Goal: Task Accomplishment & Management: Complete application form

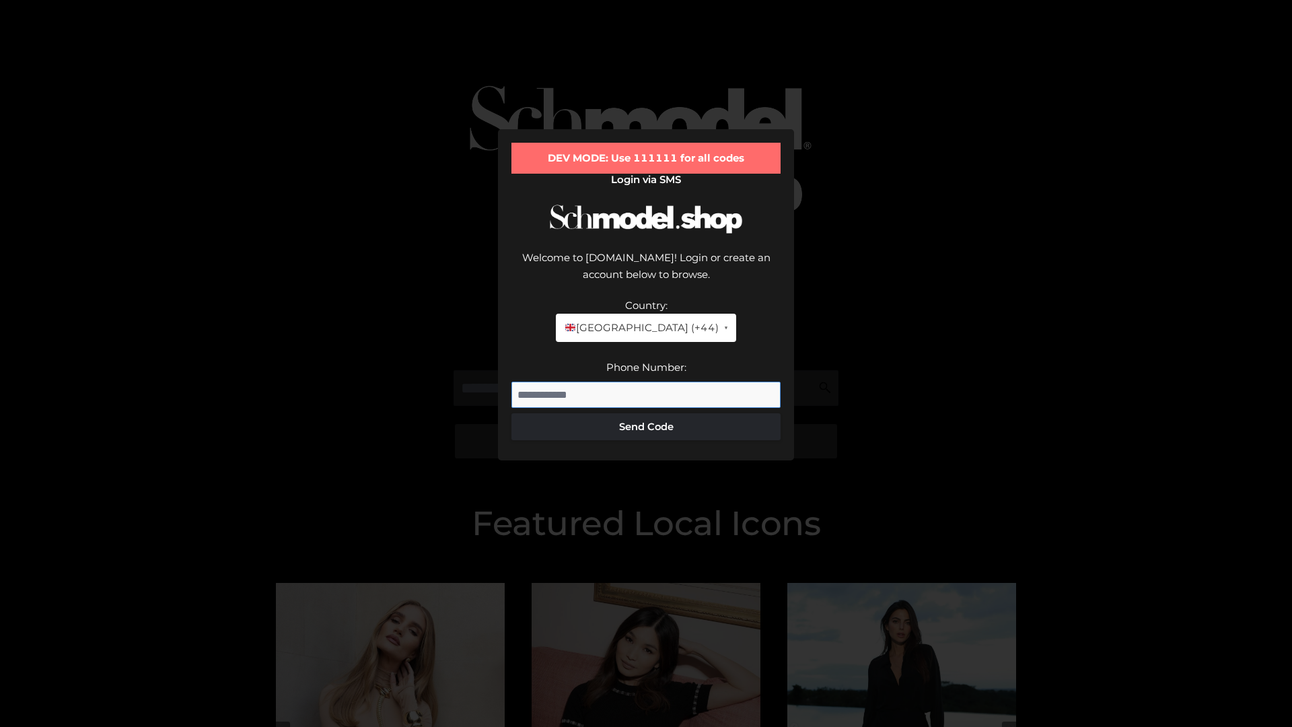
click at [646, 381] on input "Phone Number:" at bounding box center [645, 394] width 269 height 27
type input "**********"
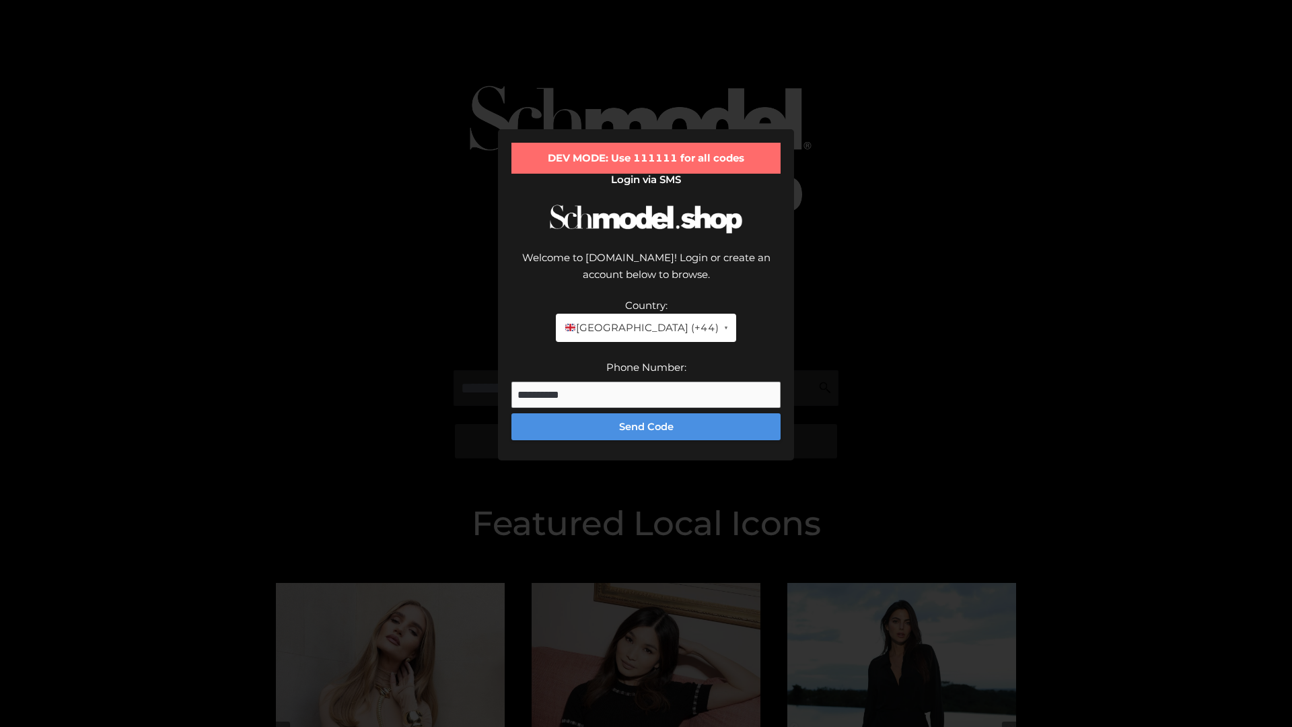
click at [646, 413] on button "Send Code" at bounding box center [645, 426] width 269 height 27
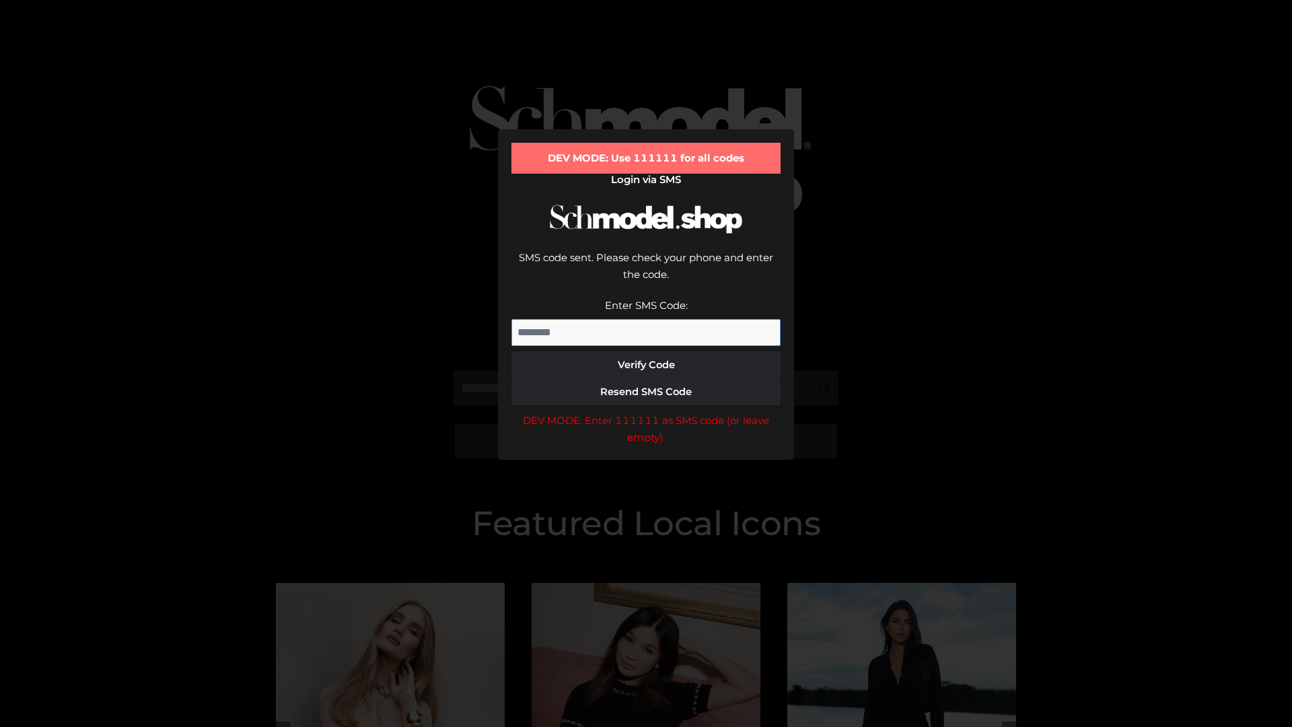
click at [646, 319] on input "Enter SMS Code:" at bounding box center [645, 332] width 269 height 27
type input "******"
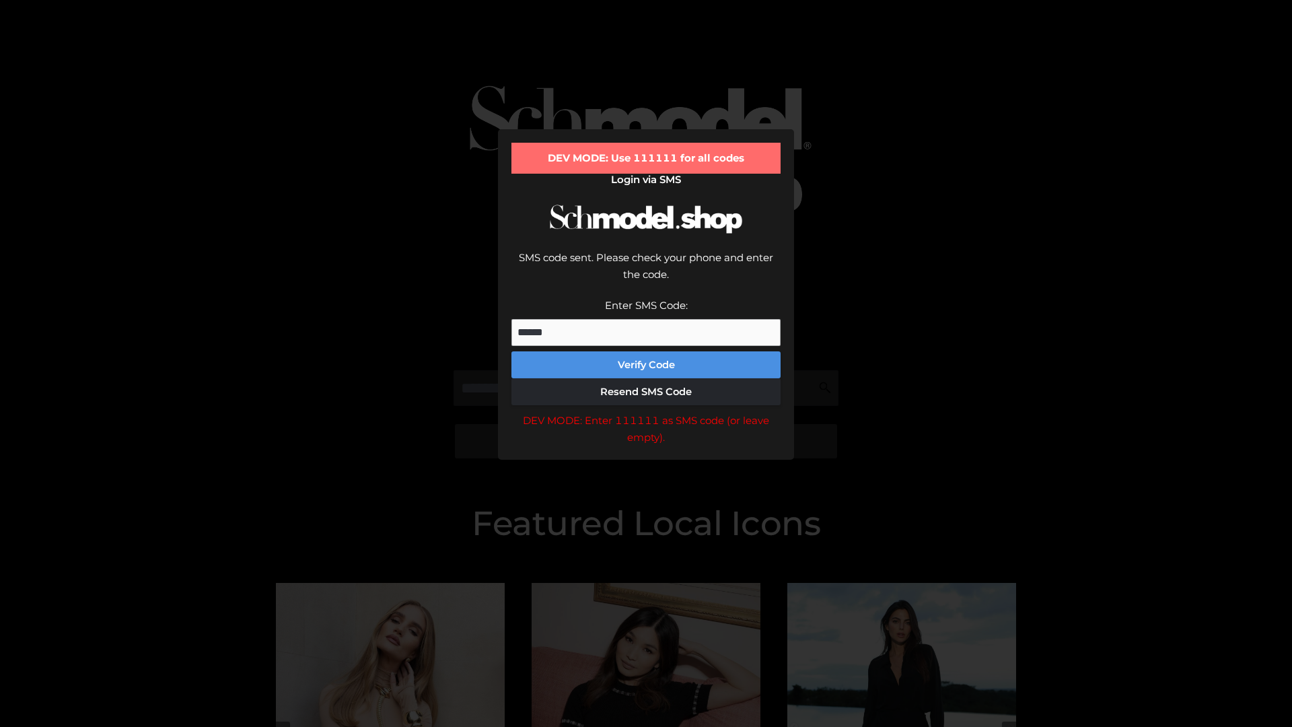
click at [646, 351] on button "Verify Code" at bounding box center [645, 364] width 269 height 27
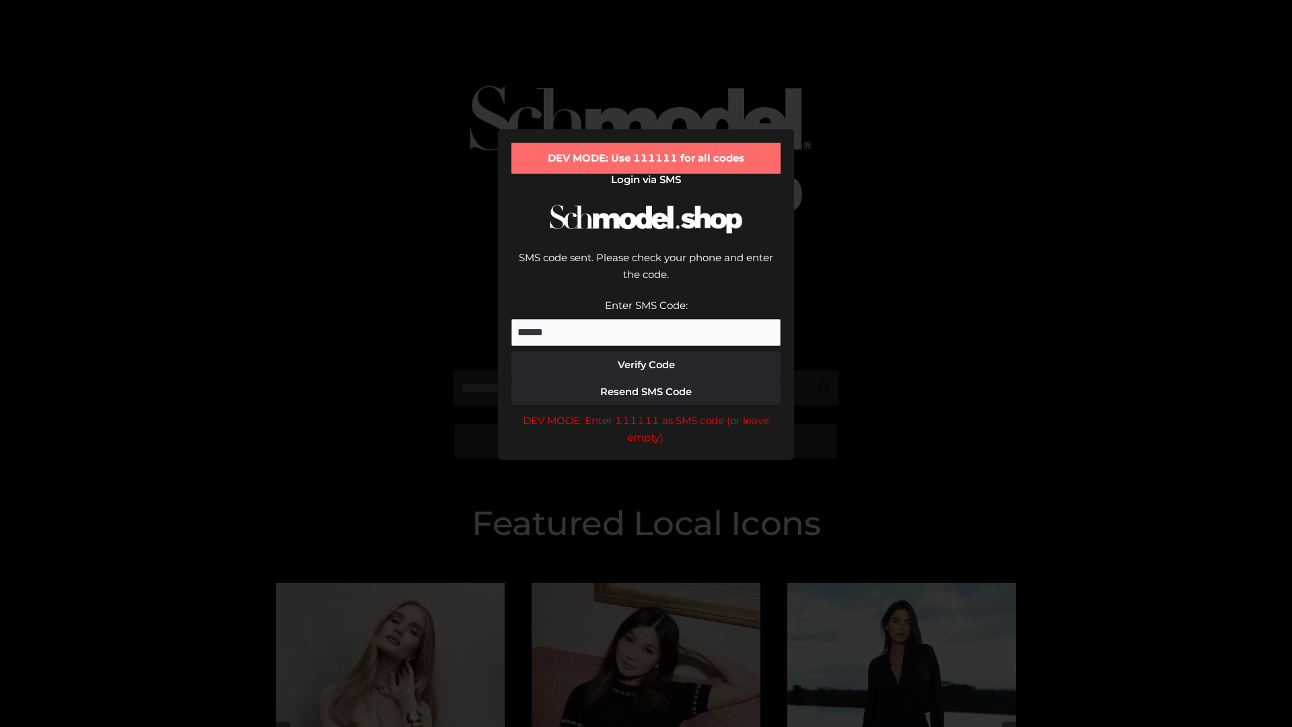
click at [646, 412] on div "DEV MODE: Enter 111111 as SMS code (or leave empty)." at bounding box center [645, 429] width 269 height 34
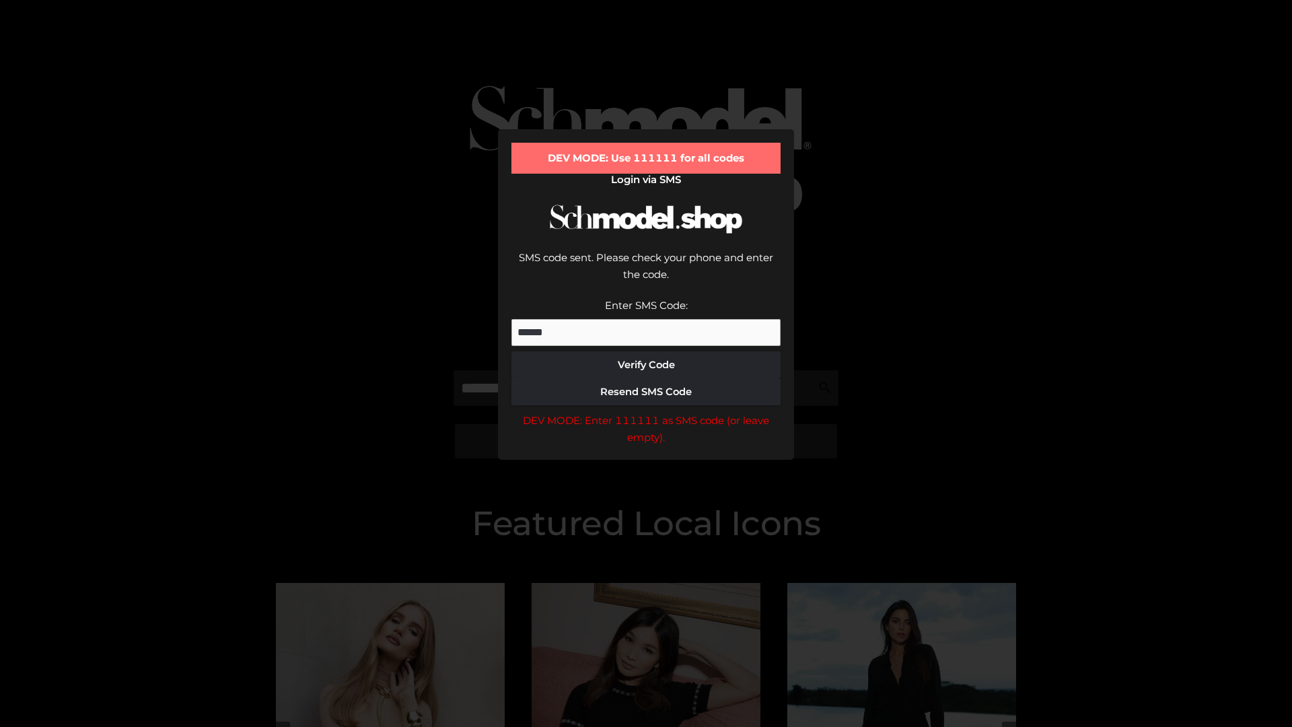
click at [646, 412] on div "DEV MODE: Enter 111111 as SMS code (or leave empty)." at bounding box center [645, 429] width 269 height 34
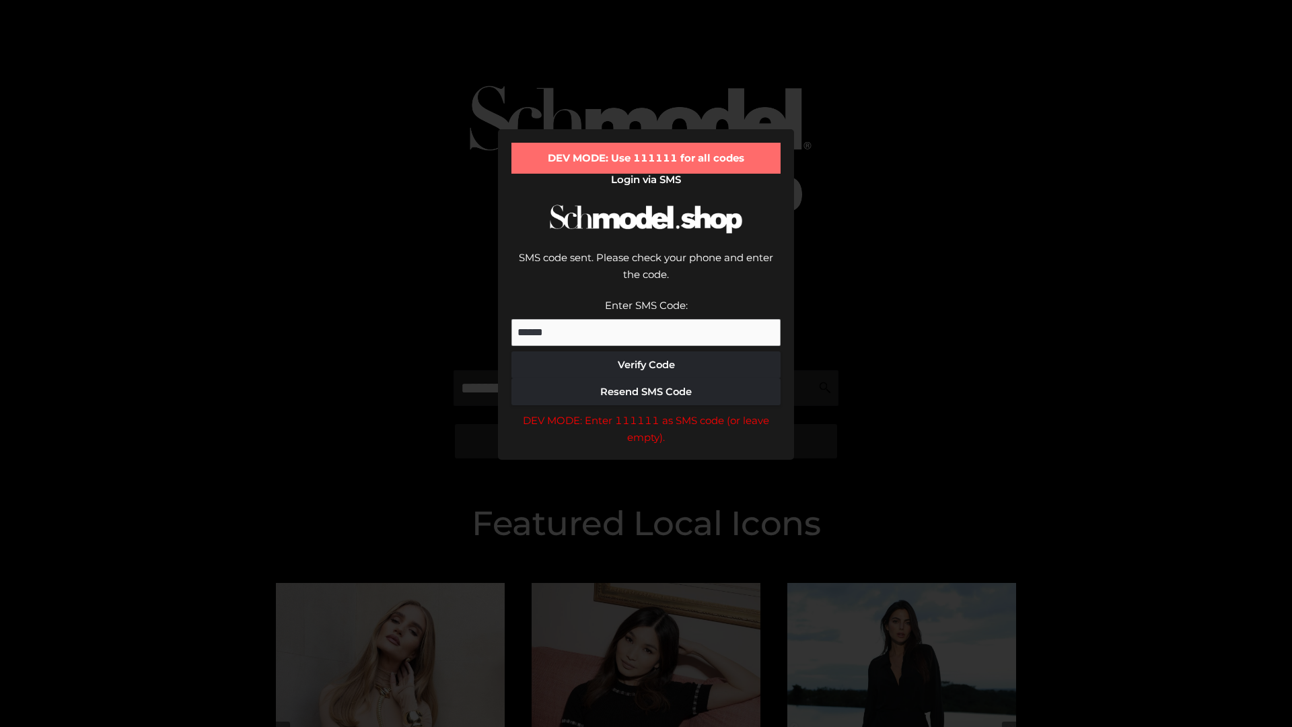
click at [646, 412] on div "DEV MODE: Enter 111111 as SMS code (or leave empty)." at bounding box center [645, 429] width 269 height 34
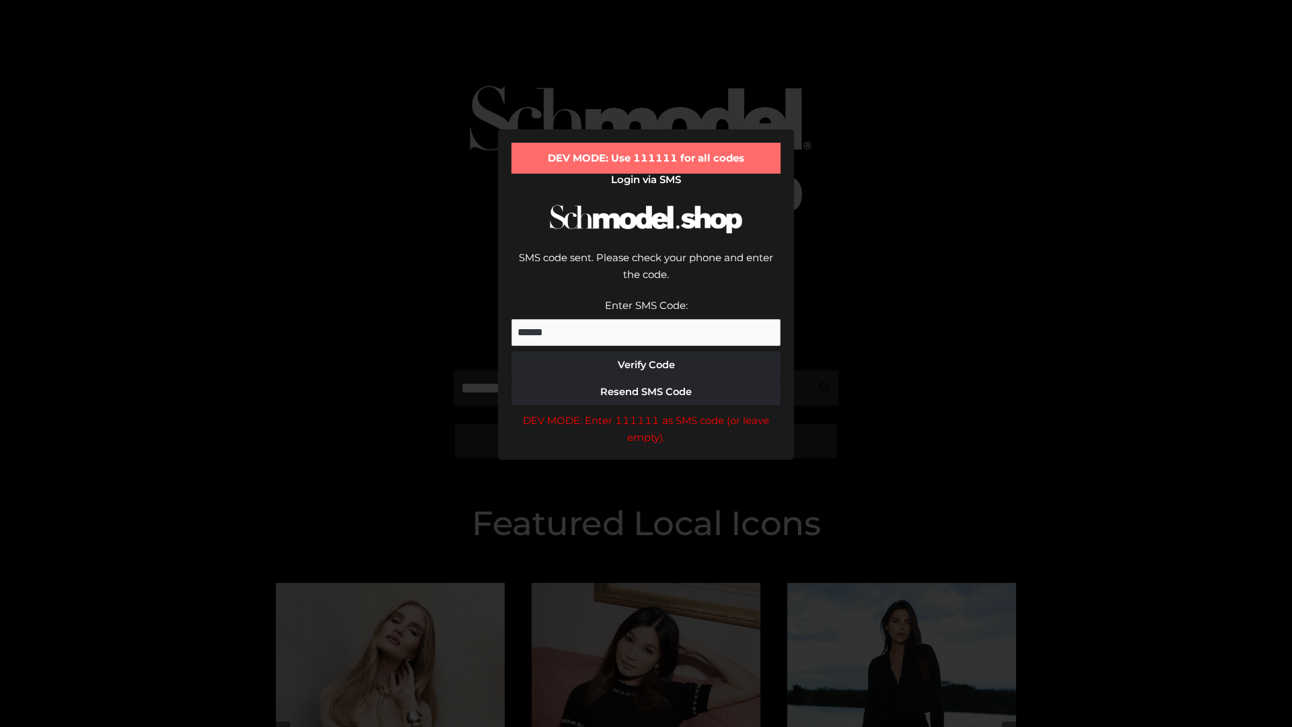
click at [646, 412] on div "DEV MODE: Enter 111111 as SMS code (or leave empty)." at bounding box center [645, 429] width 269 height 34
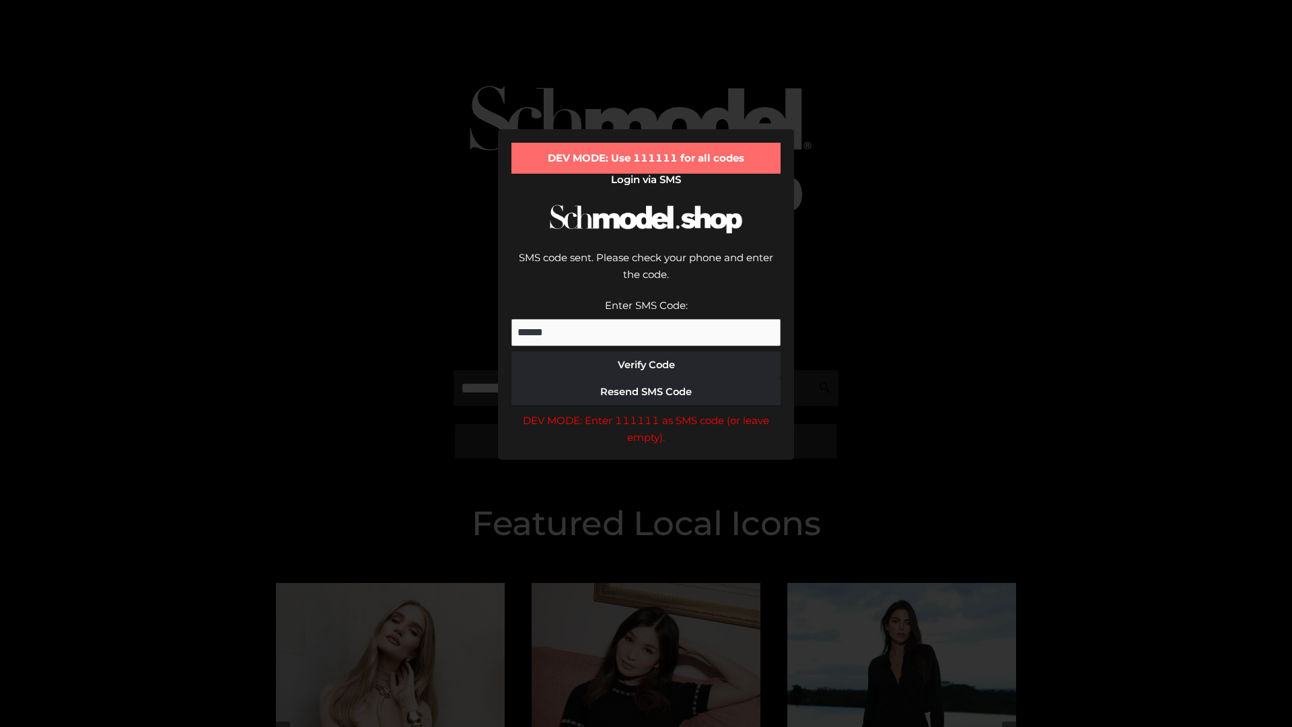
click at [646, 412] on div "DEV MODE: Enter 111111 as SMS code (or leave empty)." at bounding box center [645, 429] width 269 height 34
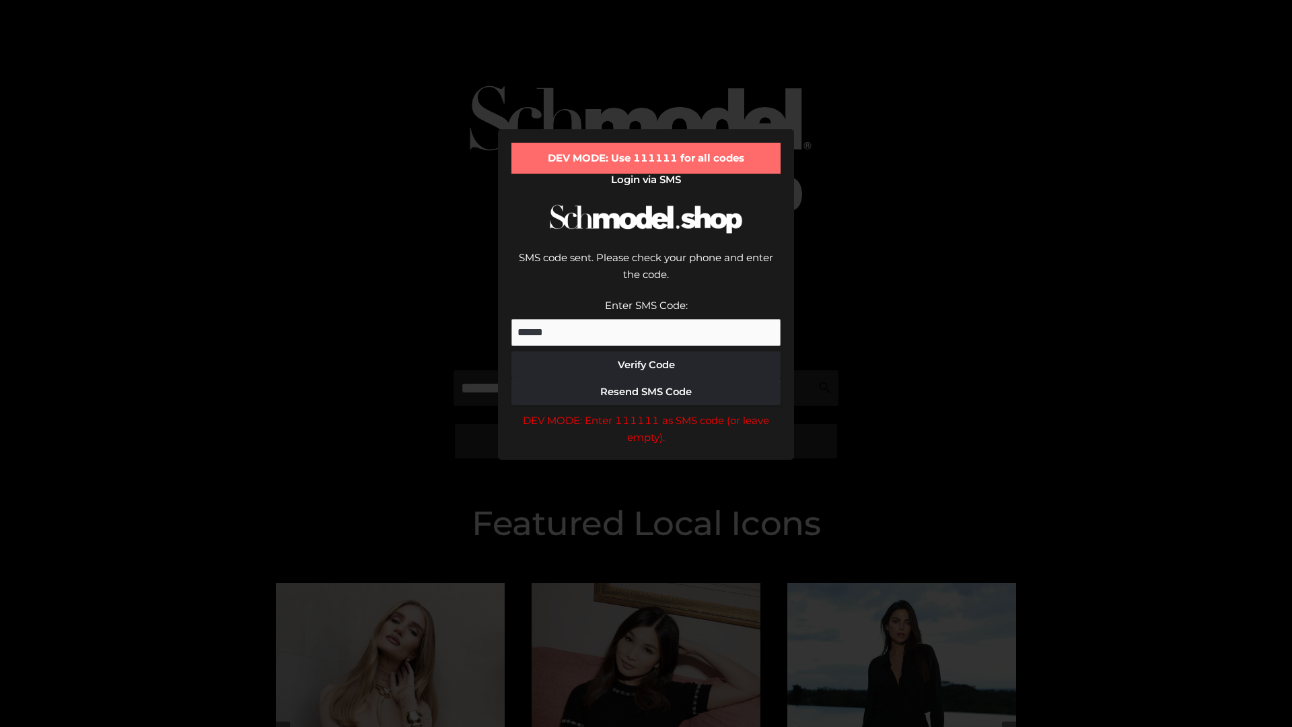
click at [646, 412] on div "DEV MODE: Enter 111111 as SMS code (or leave empty)." at bounding box center [645, 429] width 269 height 34
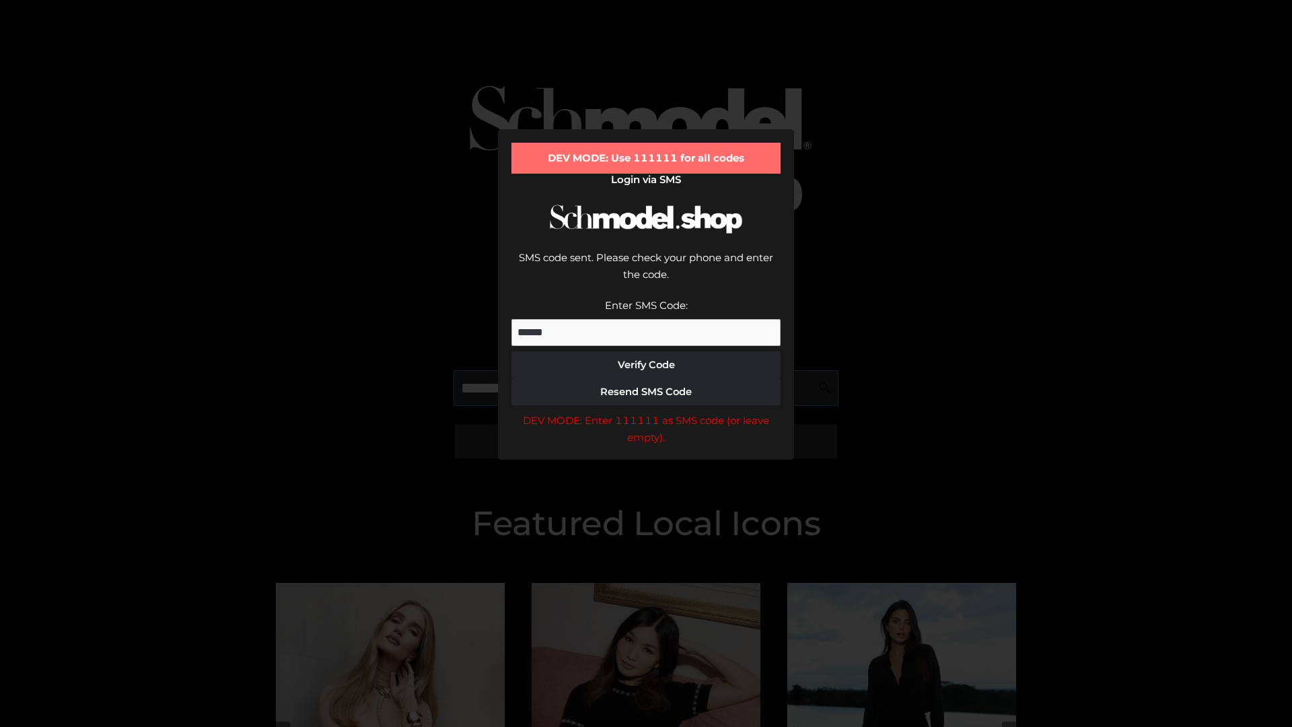
scroll to position [0, 69]
click at [646, 412] on div "DEV MODE: Enter 111111 as SMS code (or leave empty)." at bounding box center [645, 429] width 269 height 34
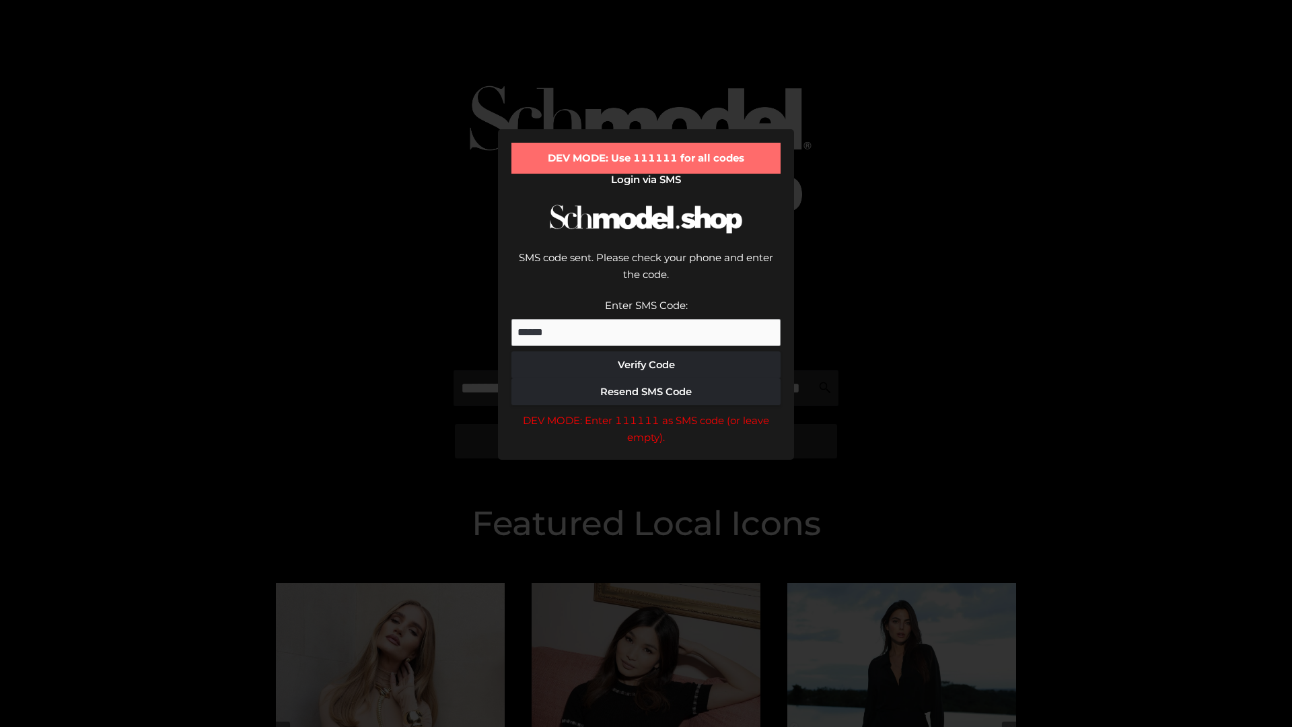
click at [646, 412] on div "DEV MODE: Enter 111111 as SMS code (or leave empty)." at bounding box center [645, 429] width 269 height 34
type input "**********"
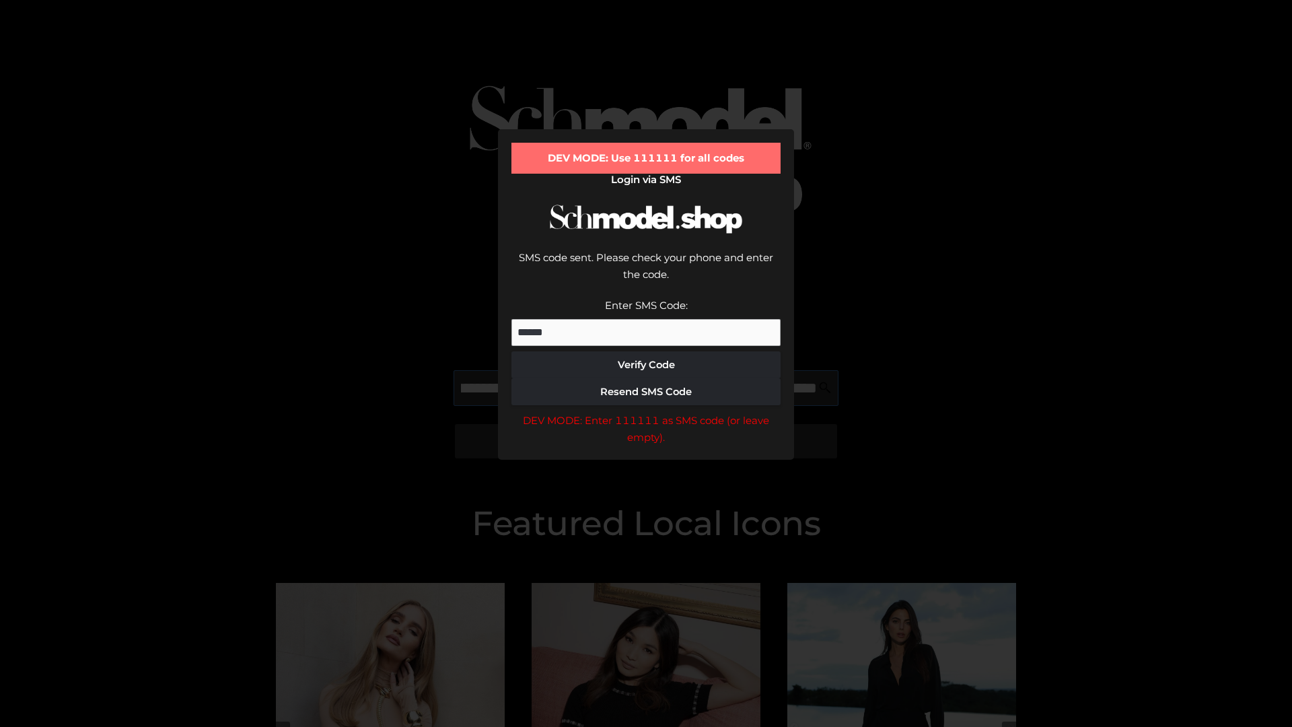
scroll to position [0, 131]
